Goal: Download file/media

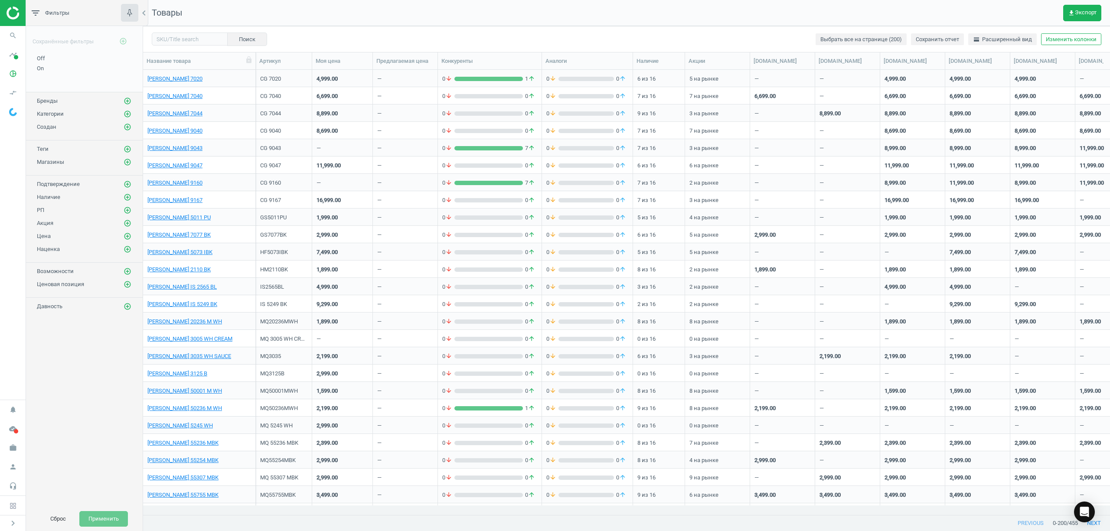
scroll to position [427, 958]
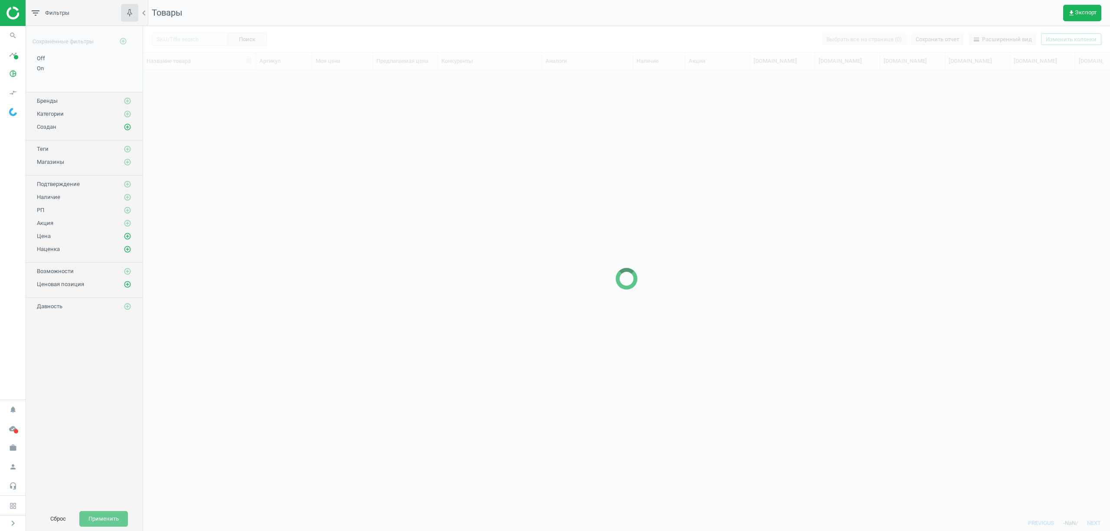
scroll to position [427, 958]
click at [1083, 14] on span "get_app Экспорт" at bounding box center [1082, 13] width 29 height 7
click at [1011, 68] on button "insert_drive_file Отчет (Excel)" at bounding box center [1025, 66] width 151 height 16
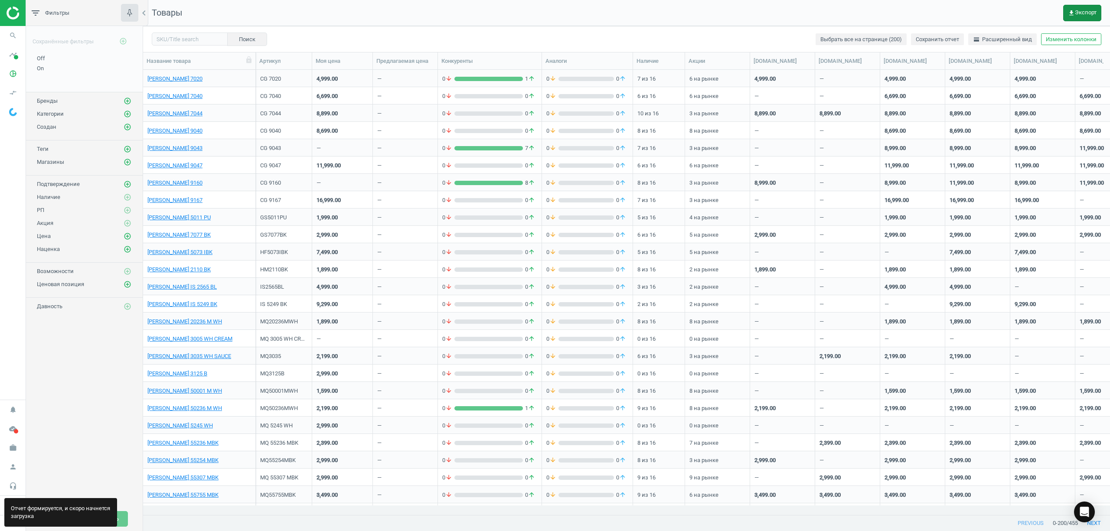
click at [1073, 13] on icon "get_app" at bounding box center [1071, 13] width 7 height 7
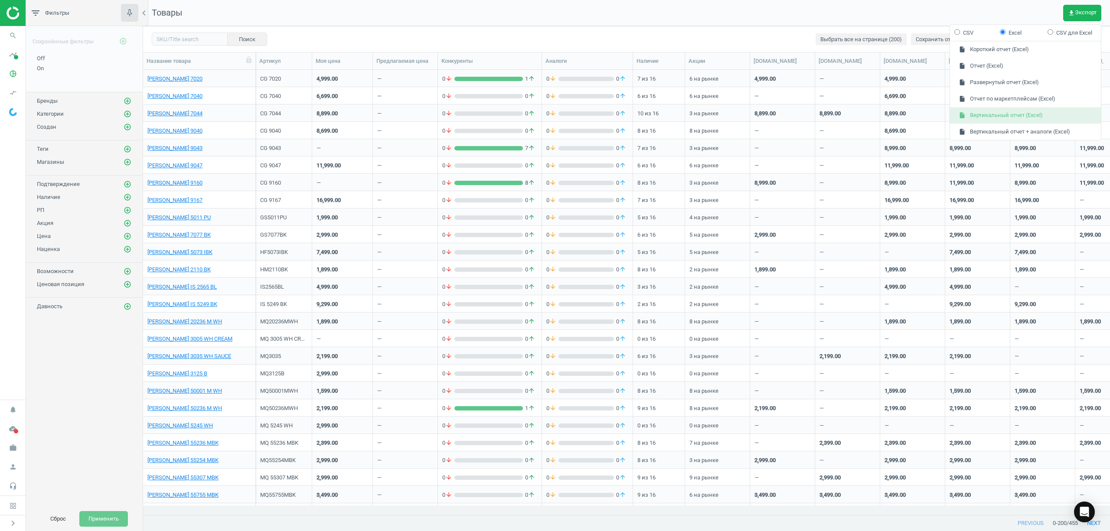
click at [978, 122] on button "insert_drive_file Вертикальный отчет (Excel)" at bounding box center [1025, 116] width 151 height 16
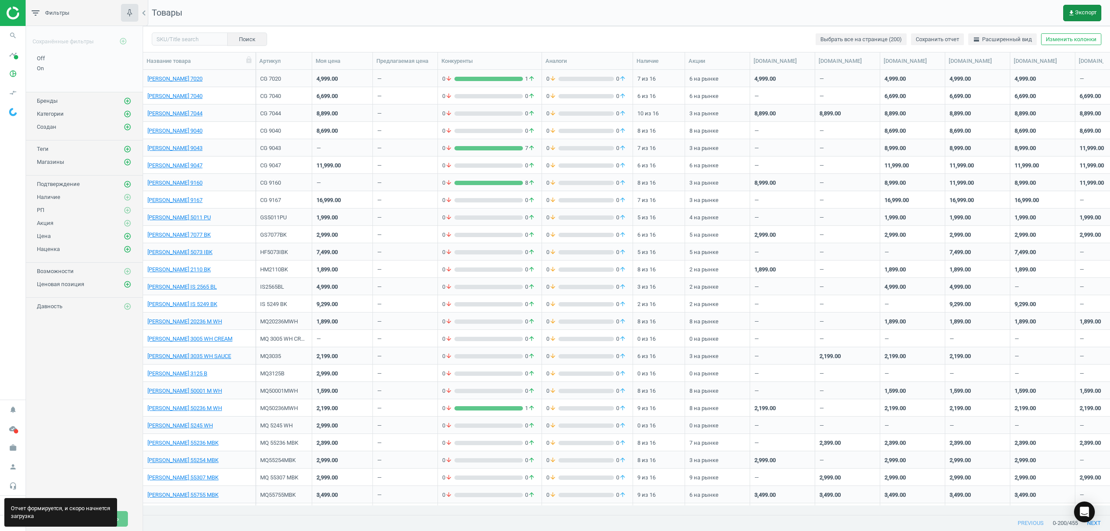
click at [1069, 10] on icon "get_app" at bounding box center [1071, 13] width 7 height 7
click at [982, 65] on button "insert_drive_file Отчет (Excel)" at bounding box center [1025, 66] width 151 height 16
